Goal: Information Seeking & Learning: Find specific fact

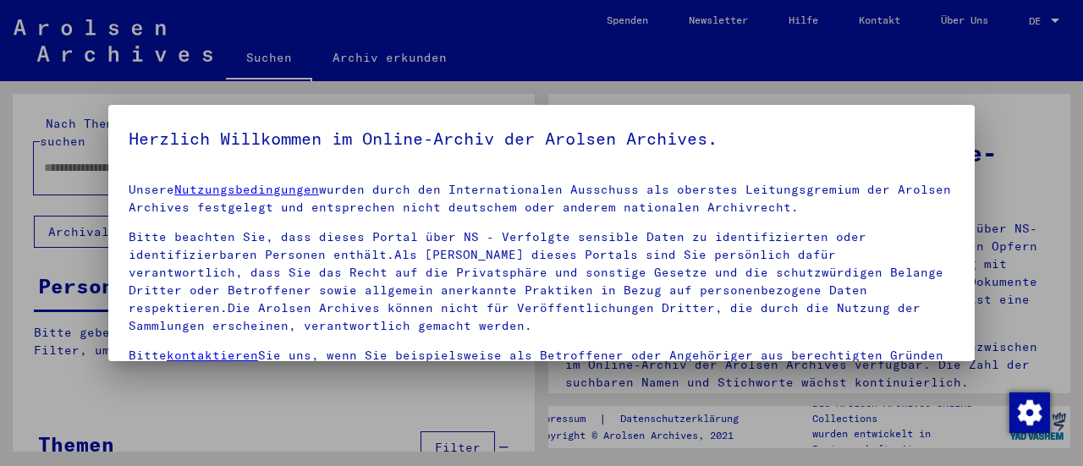
type input "**********"
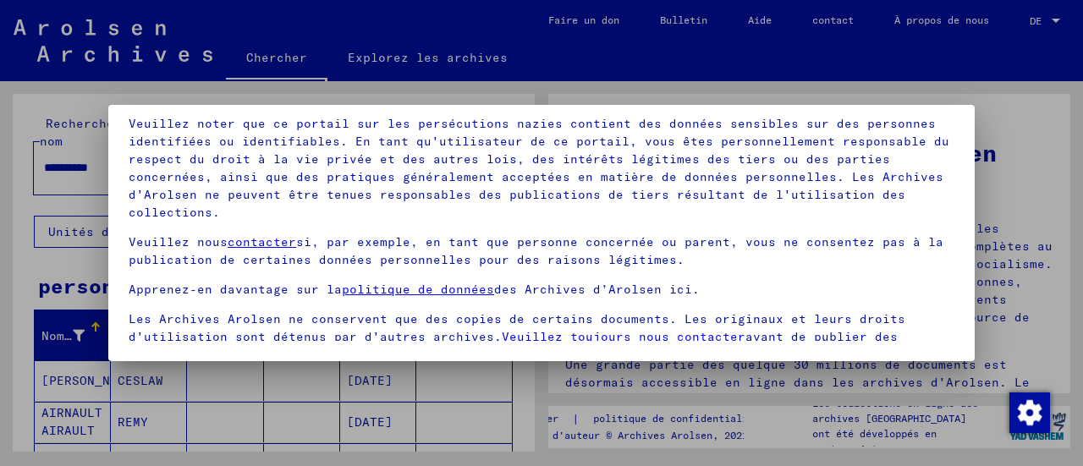
scroll to position [156, 0]
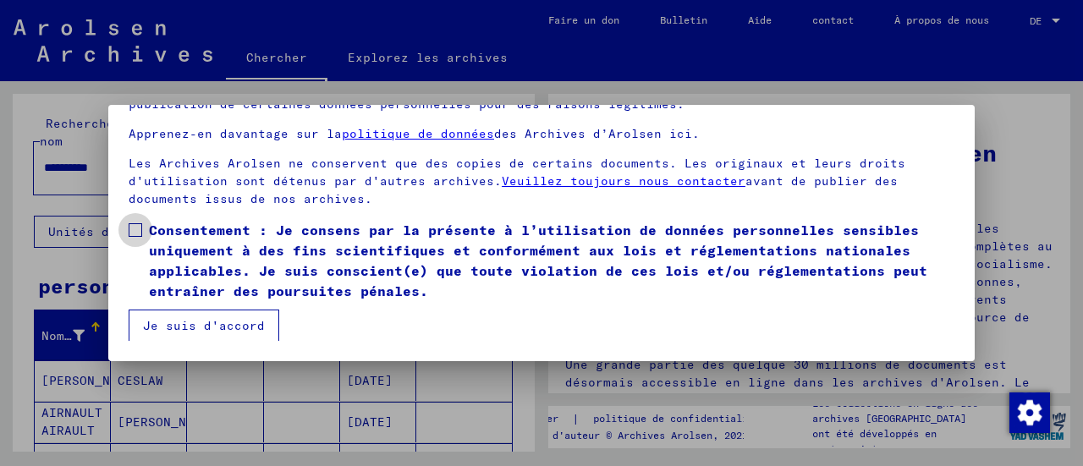
click at [140, 230] on span at bounding box center [136, 230] width 14 height 14
click at [194, 325] on font "Je suis d'accord" at bounding box center [204, 325] width 122 height 15
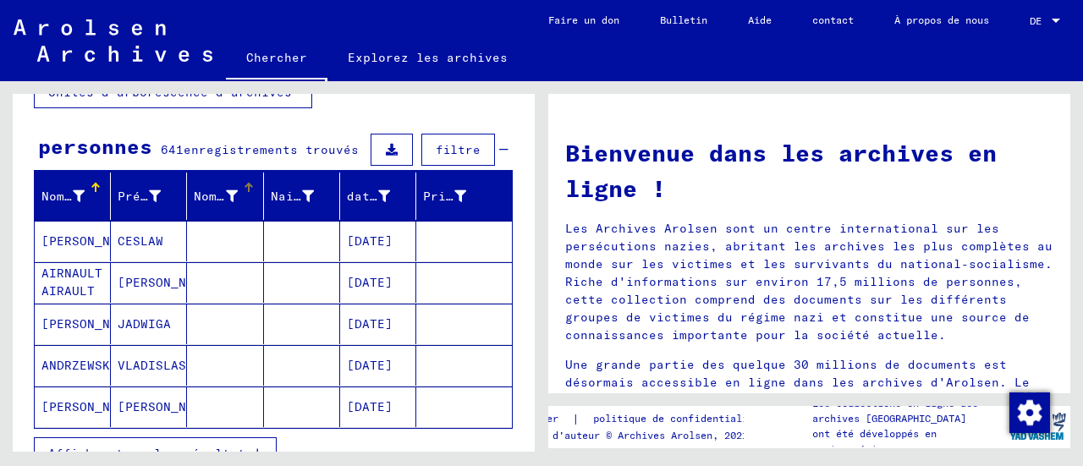
scroll to position [140, 0]
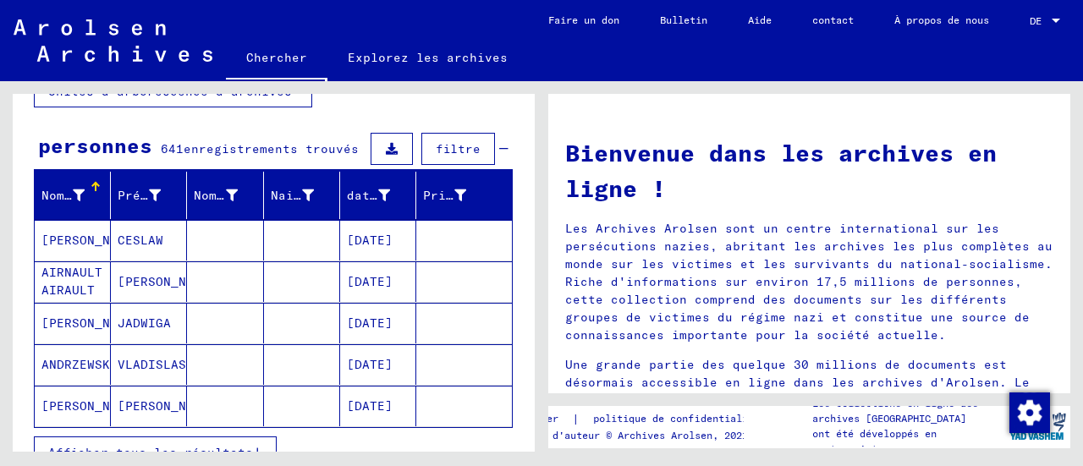
click at [52, 268] on font "AIRNAULT AIRAULT" at bounding box center [71, 281] width 61 height 33
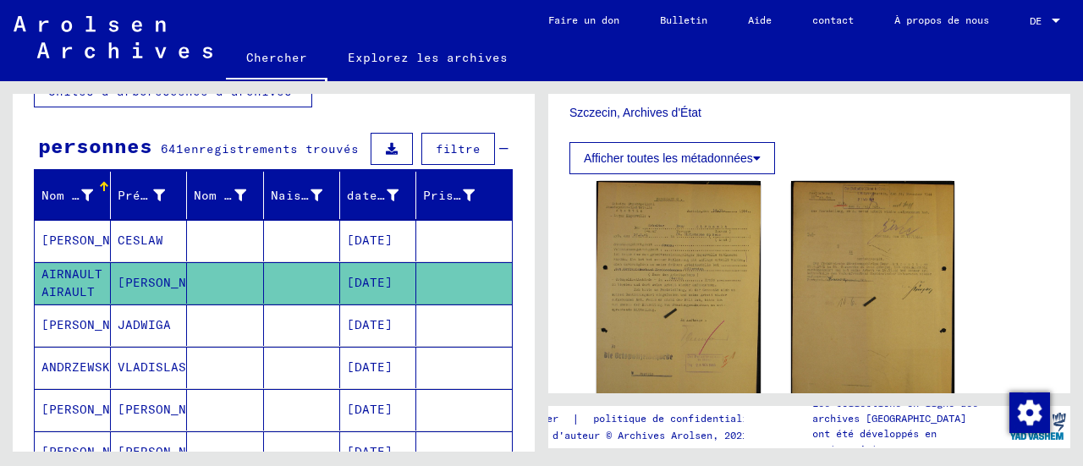
scroll to position [412, 0]
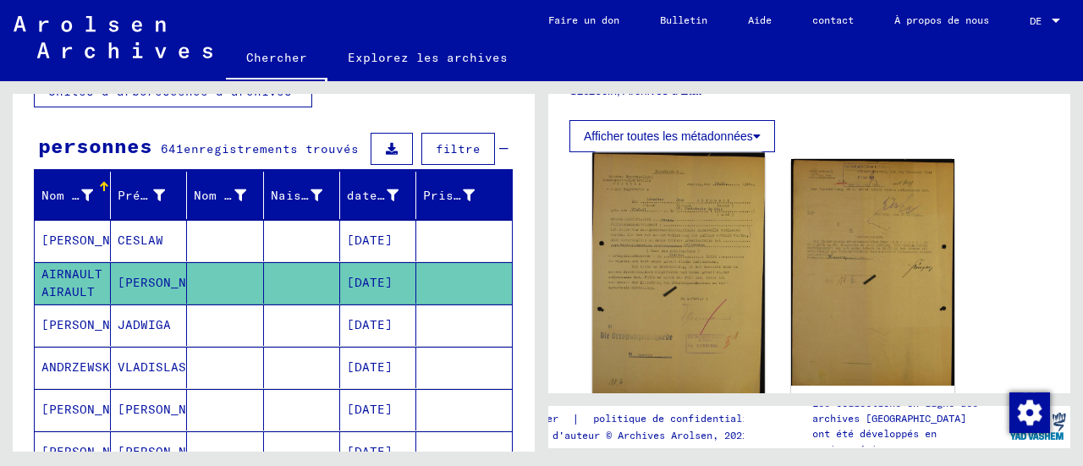
click at [688, 259] on img at bounding box center [678, 275] width 172 height 244
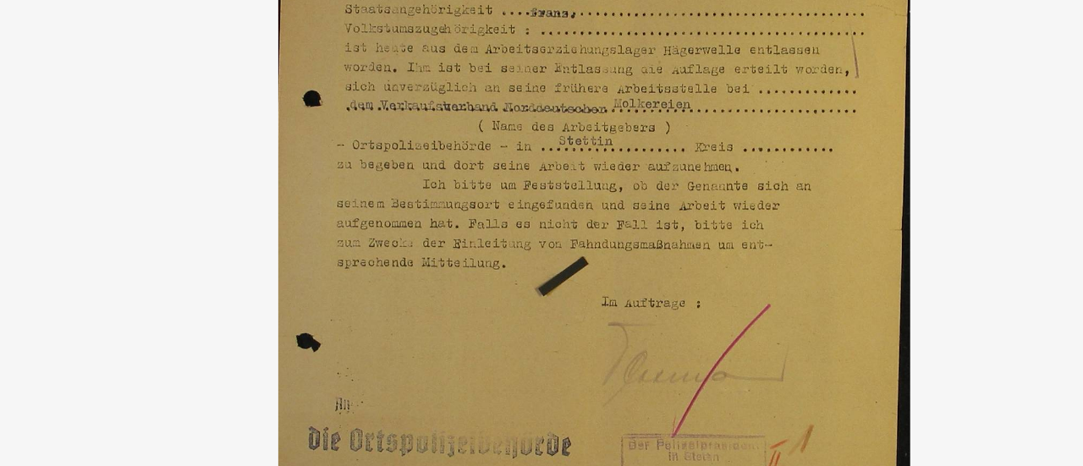
drag, startPoint x: 515, startPoint y: 178, endPoint x: 524, endPoint y: 203, distance: 25.9
click at [524, 203] on img at bounding box center [541, 190] width 751 height 297
drag, startPoint x: 513, startPoint y: 184, endPoint x: 527, endPoint y: 206, distance: 25.8
click at [527, 206] on img at bounding box center [541, 190] width 751 height 297
click at [526, 206] on img at bounding box center [541, 190] width 751 height 297
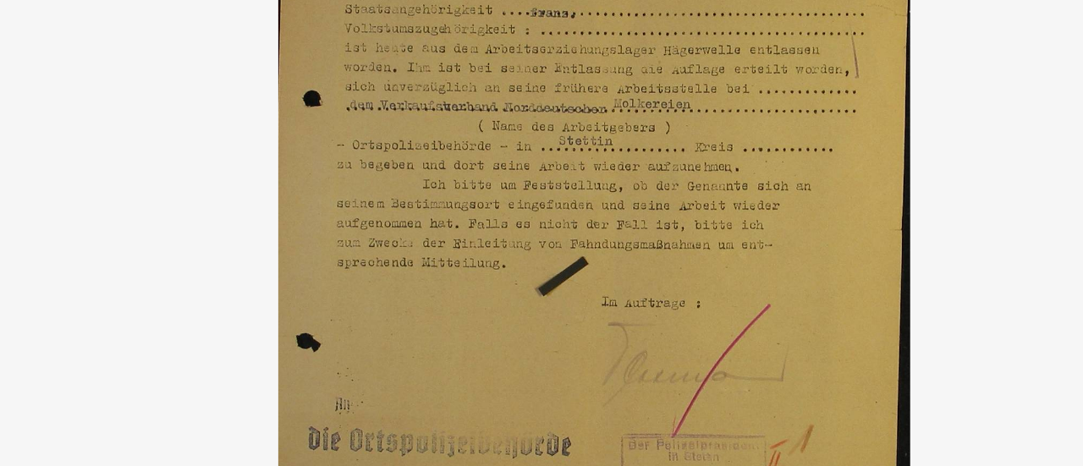
drag, startPoint x: 658, startPoint y: 186, endPoint x: 613, endPoint y: 165, distance: 49.6
click at [618, 168] on img at bounding box center [541, 190] width 751 height 297
drag, startPoint x: 597, startPoint y: 159, endPoint x: 604, endPoint y: 213, distance: 54.5
click at [604, 213] on img at bounding box center [541, 190] width 751 height 297
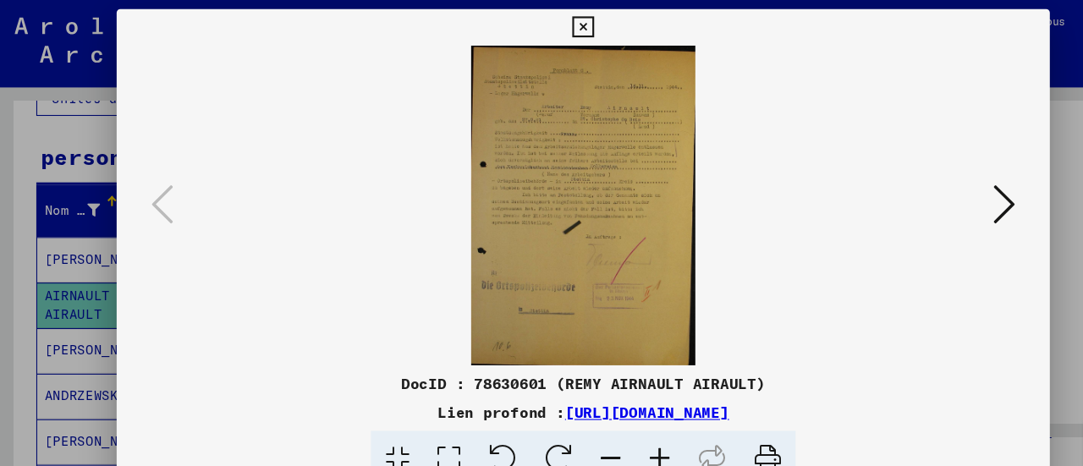
click at [940, 187] on icon at bounding box center [932, 189] width 20 height 41
